Goal: Check status: Check status

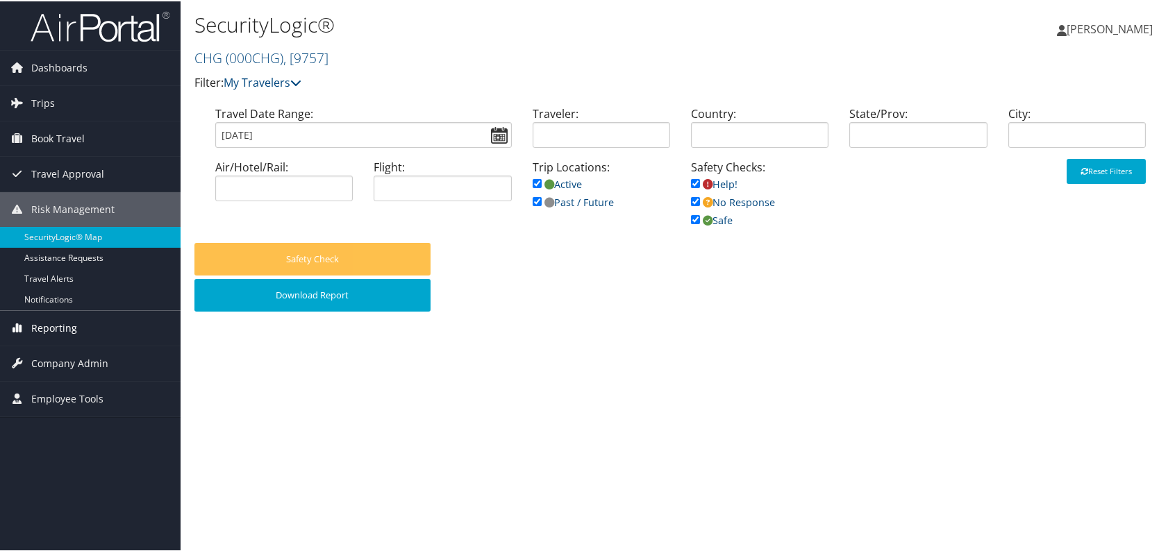
click at [67, 324] on span "Reporting" at bounding box center [54, 327] width 46 height 35
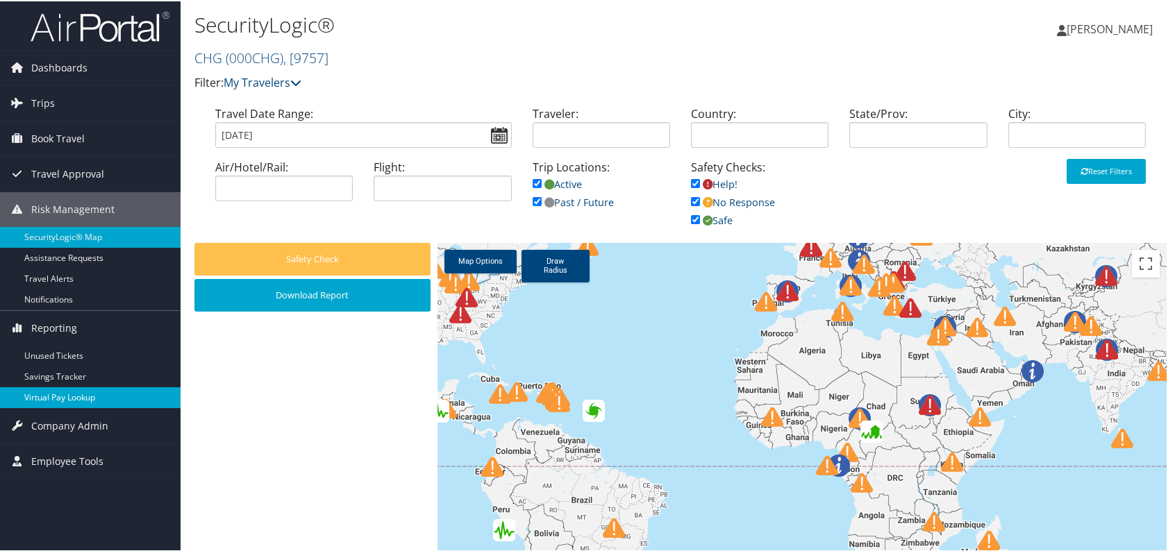
click at [72, 390] on link "Virtual Pay Lookup" at bounding box center [90, 396] width 181 height 21
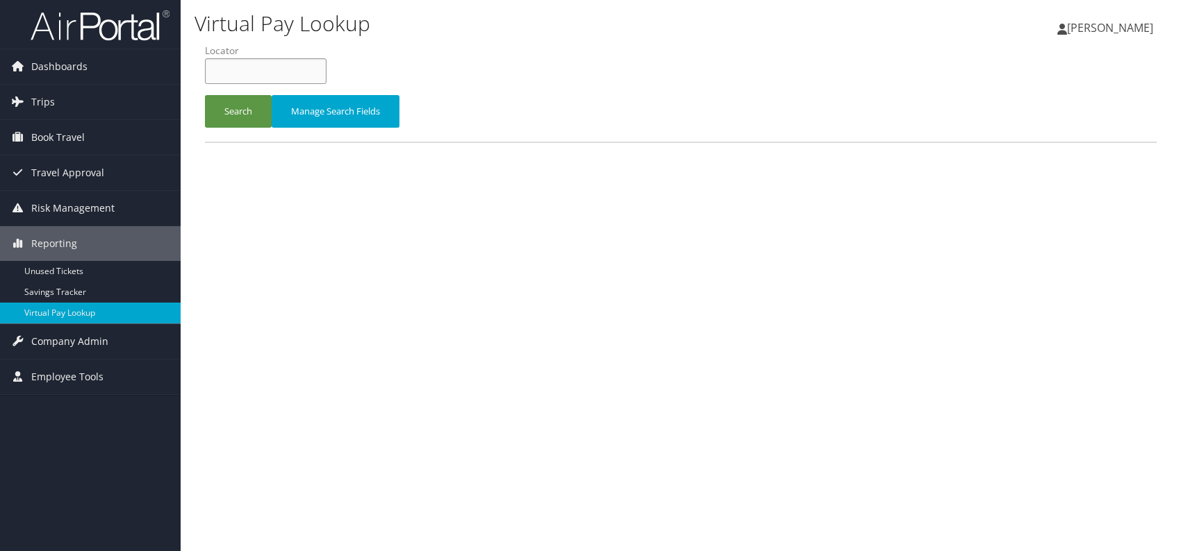
paste input "TR-758648"
click at [256, 113] on button "Search" at bounding box center [238, 111] width 67 height 33
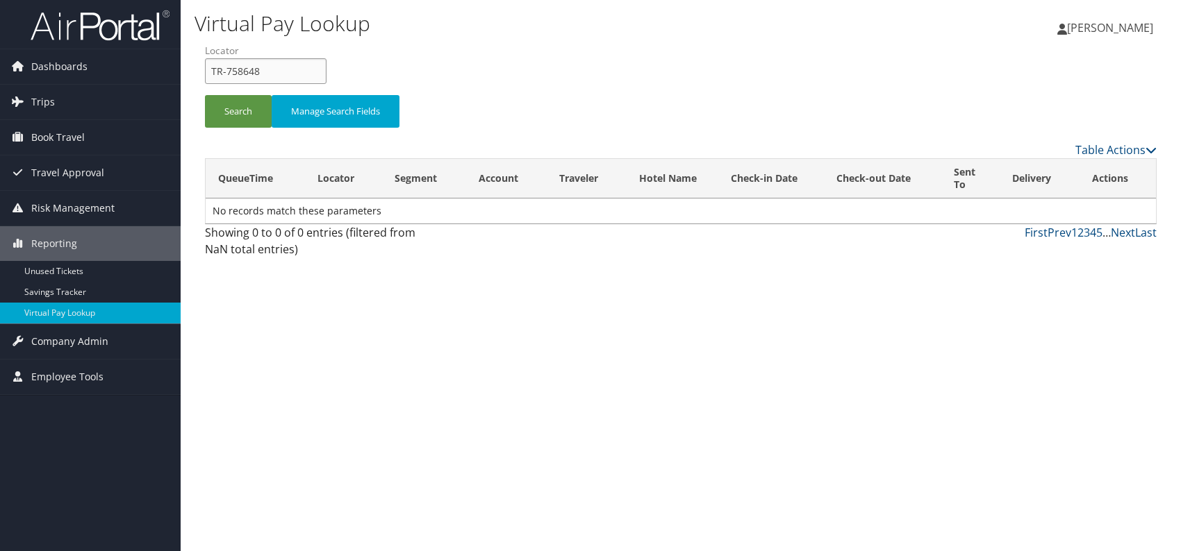
click at [279, 71] on input "TR-758648" at bounding box center [266, 71] width 122 height 26
click at [176, 69] on div "Dashboards AirPortal 360™ (Manager) AirPortal 360™ (Agent) My Travel Dashboard …" at bounding box center [590, 275] width 1181 height 551
paste input "ICVJHJ"
click at [233, 71] on input "ICVJHJ" at bounding box center [266, 71] width 122 height 26
click at [229, 108] on button "Search" at bounding box center [238, 111] width 67 height 33
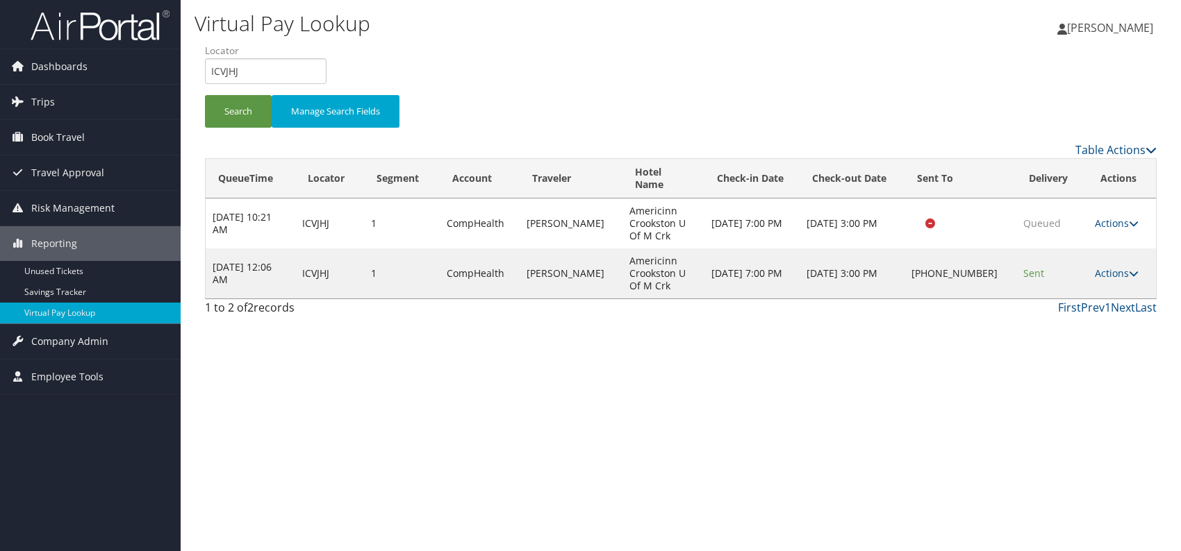
click at [745, 376] on div "Virtual Pay Lookup [PERSON_NAME] [PERSON_NAME] My Settings Travel Agency Contac…" at bounding box center [681, 275] width 1000 height 551
click at [208, 70] on input "ICVJHJ" at bounding box center [266, 71] width 122 height 26
paste input "JKUMRV"
type input "JKUMRV"
click at [226, 98] on button "Search" at bounding box center [238, 111] width 67 height 33
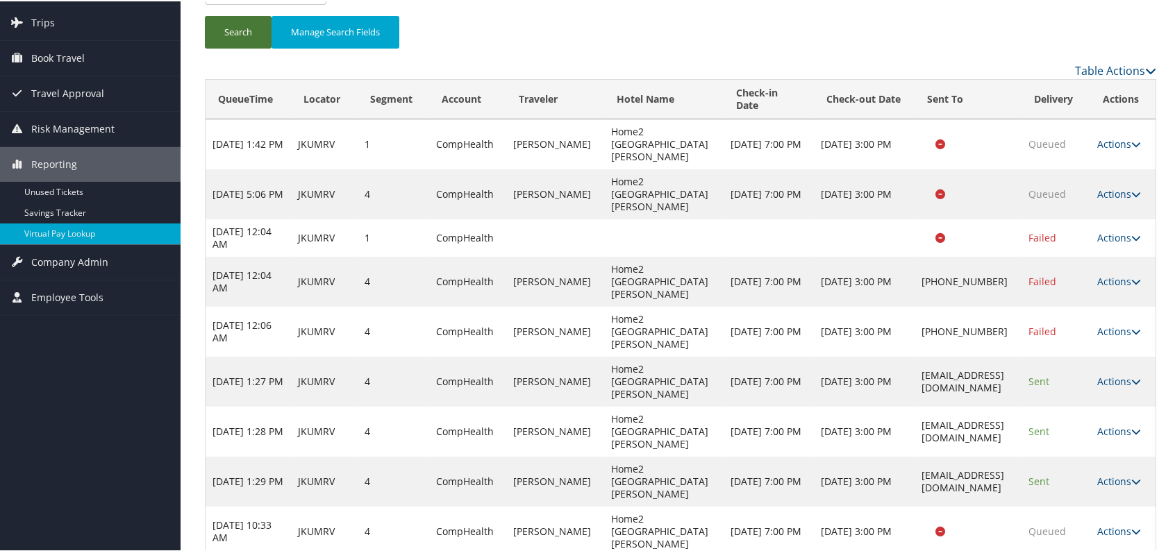
scroll to position [158, 0]
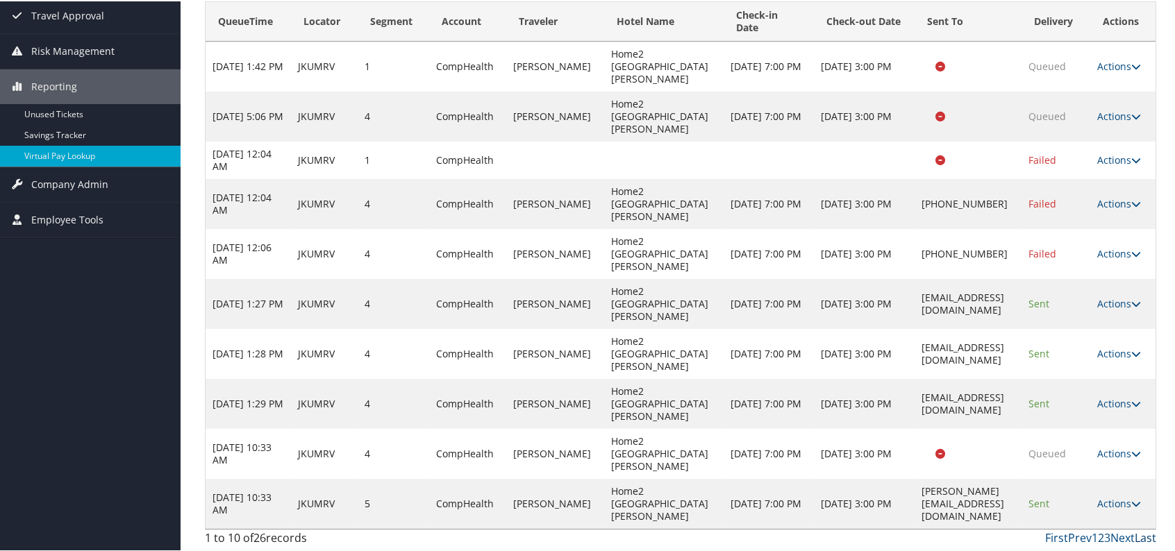
click at [1137, 534] on link "Last" at bounding box center [1146, 536] width 22 height 15
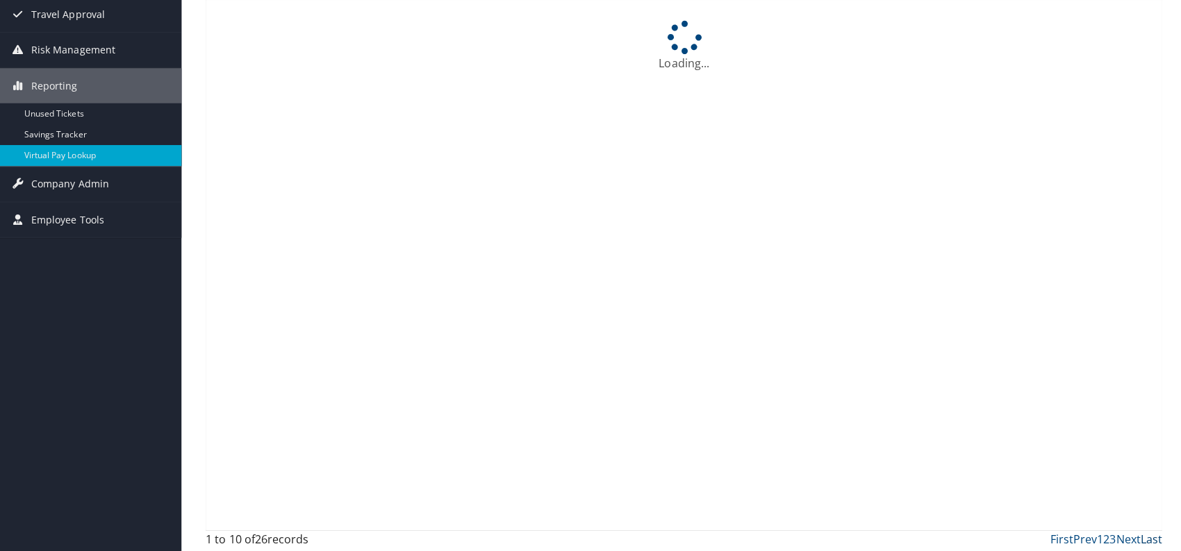
scroll to position [0, 0]
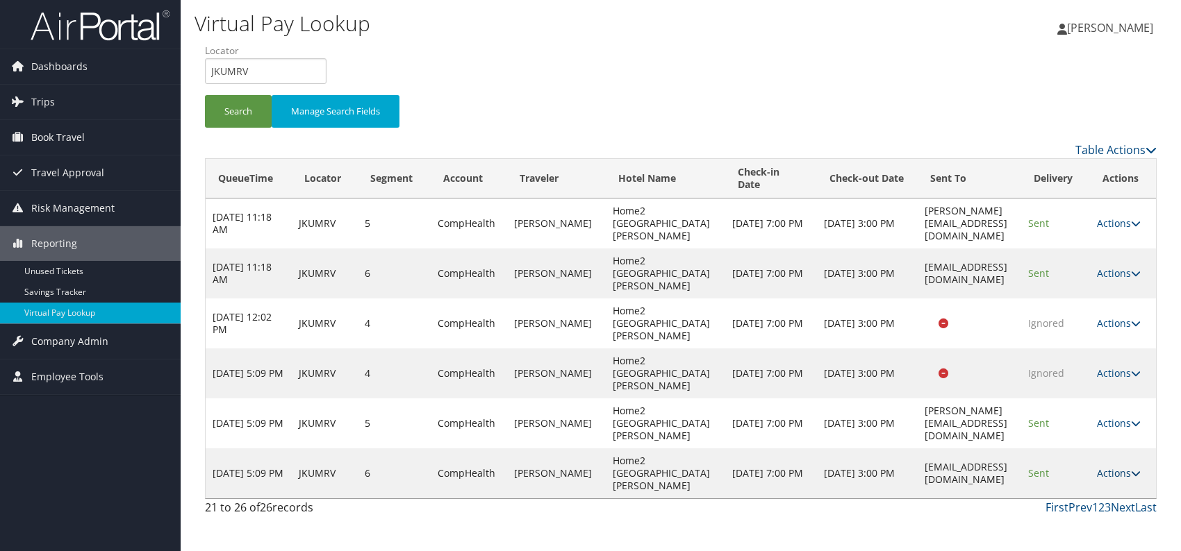
click at [1127, 467] on link "Actions" at bounding box center [1119, 473] width 44 height 13
click at [1087, 472] on link "Logs" at bounding box center [1098, 473] width 88 height 24
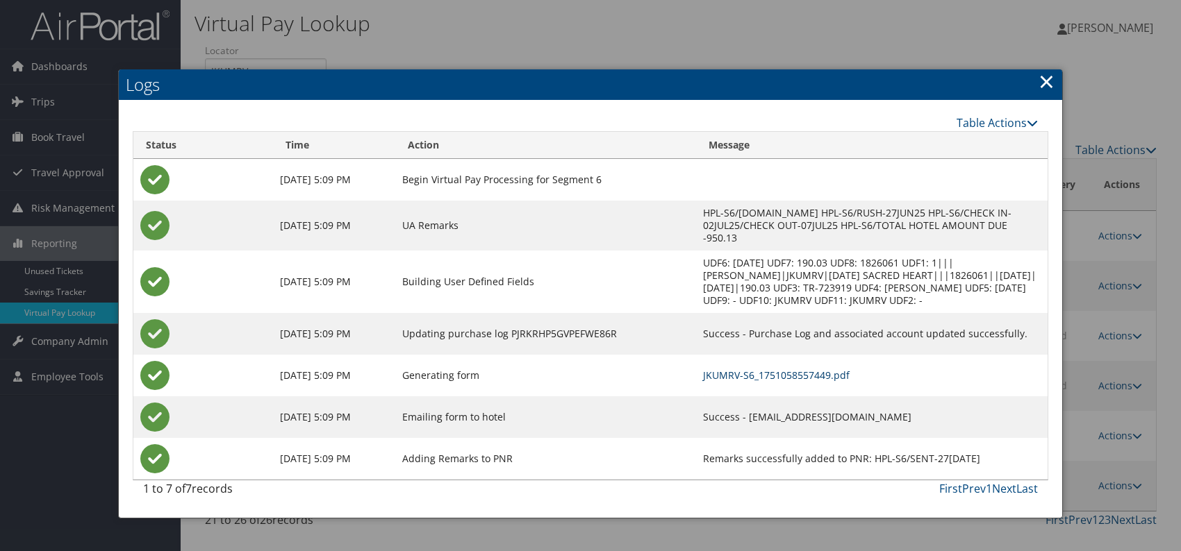
click at [726, 372] on link "JKUMRV-S6_1751058557449.pdf" at bounding box center [776, 375] width 147 height 13
